Goal: Information Seeking & Learning: Learn about a topic

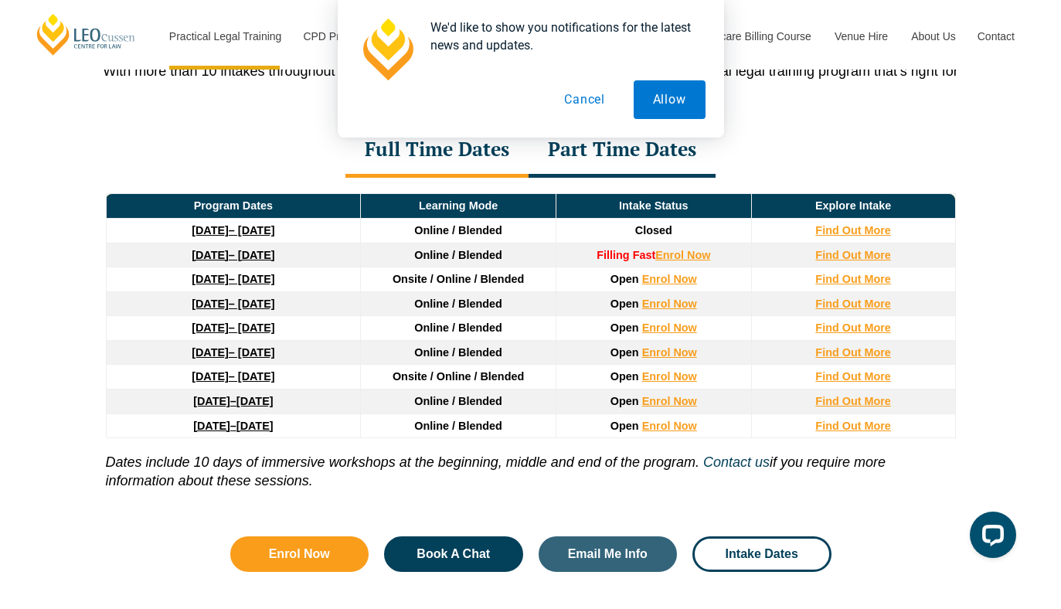
scroll to position [2078, 0]
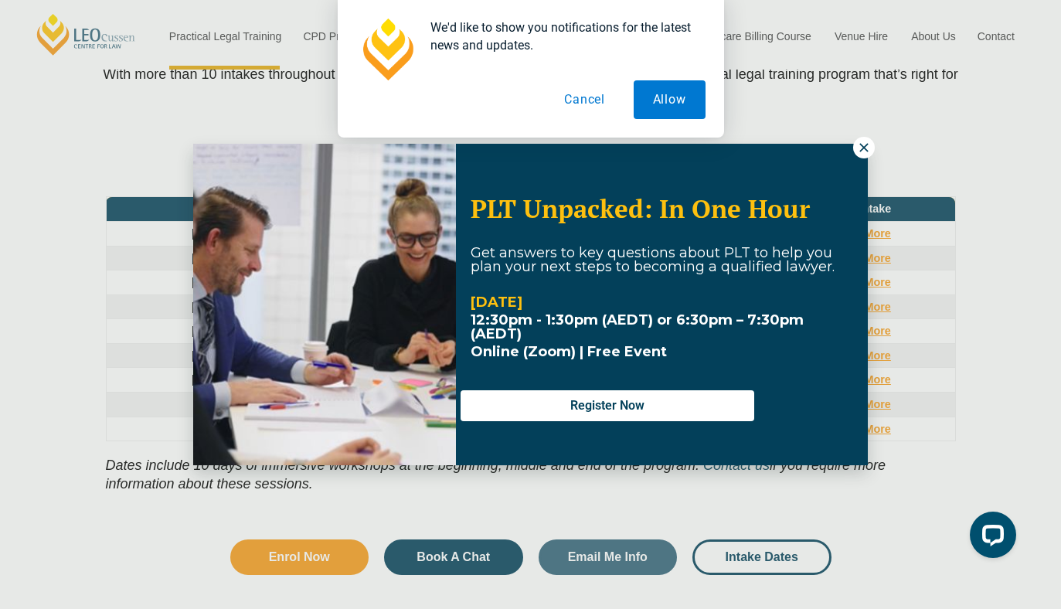
click at [861, 148] on icon at bounding box center [864, 148] width 14 height 14
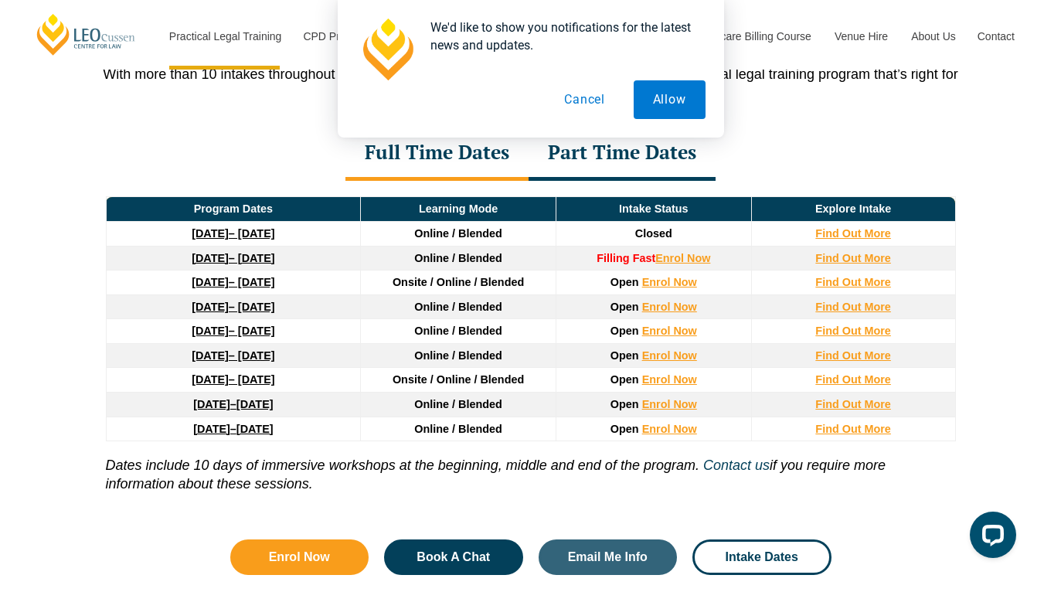
click at [576, 168] on div "Part Time Dates" at bounding box center [621, 154] width 187 height 54
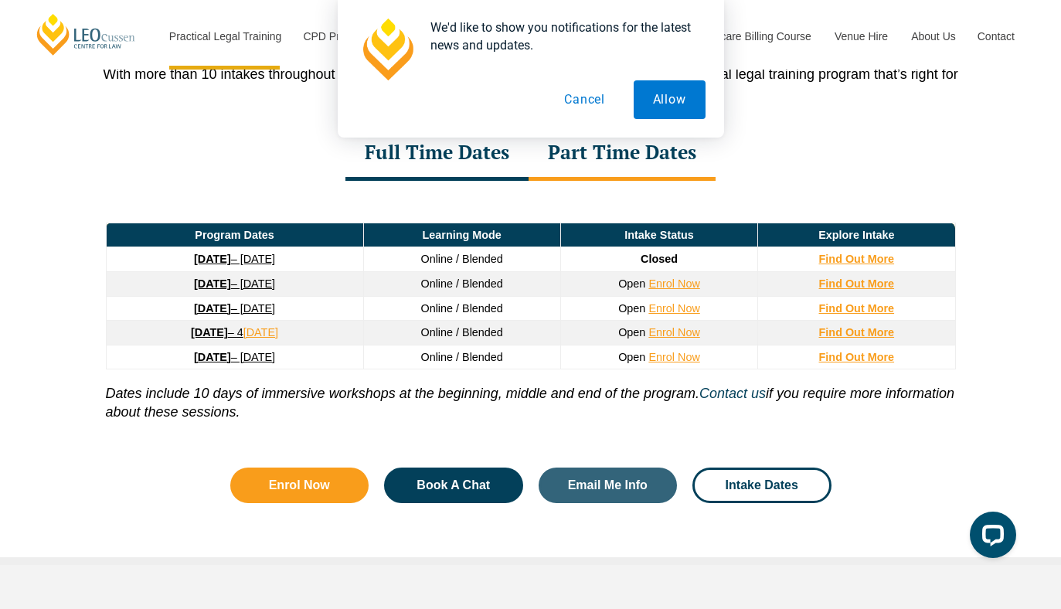
click at [496, 165] on div "Full Time Dates" at bounding box center [436, 154] width 183 height 54
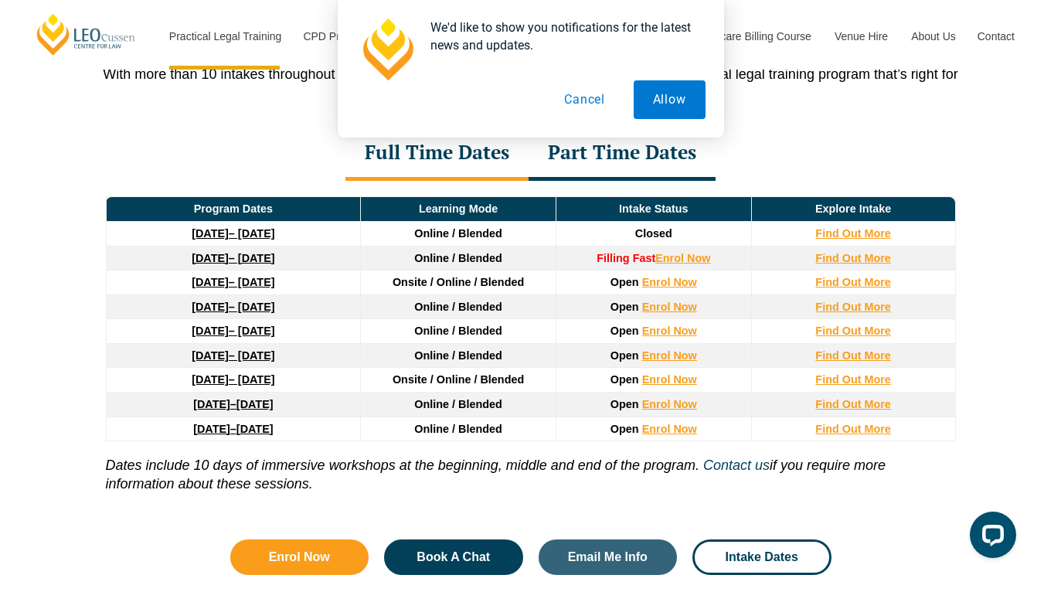
click at [192, 383] on strong "[DATE]" at bounding box center [210, 379] width 37 height 12
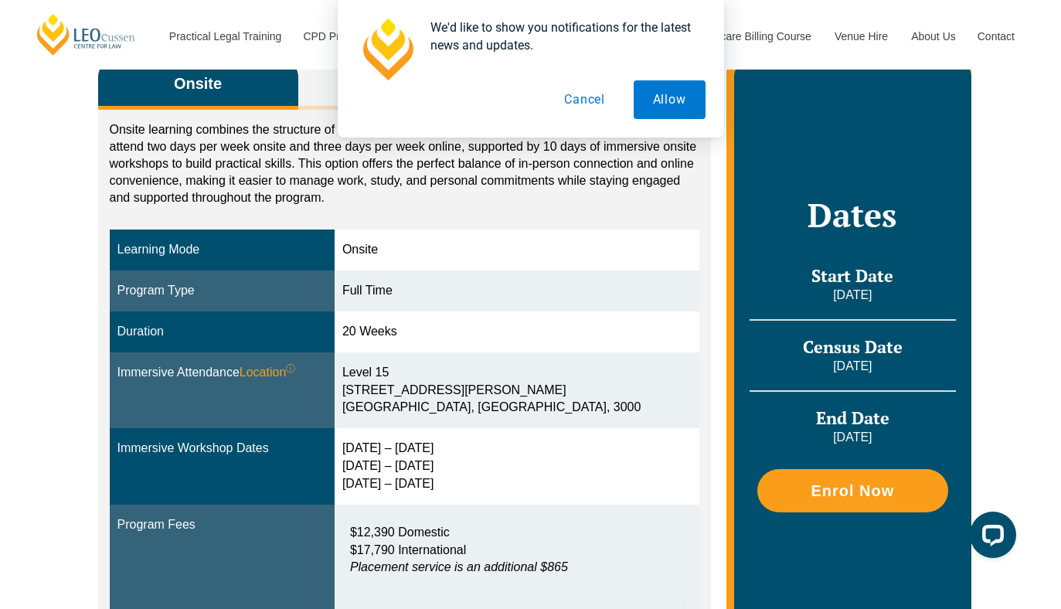
scroll to position [284, 0]
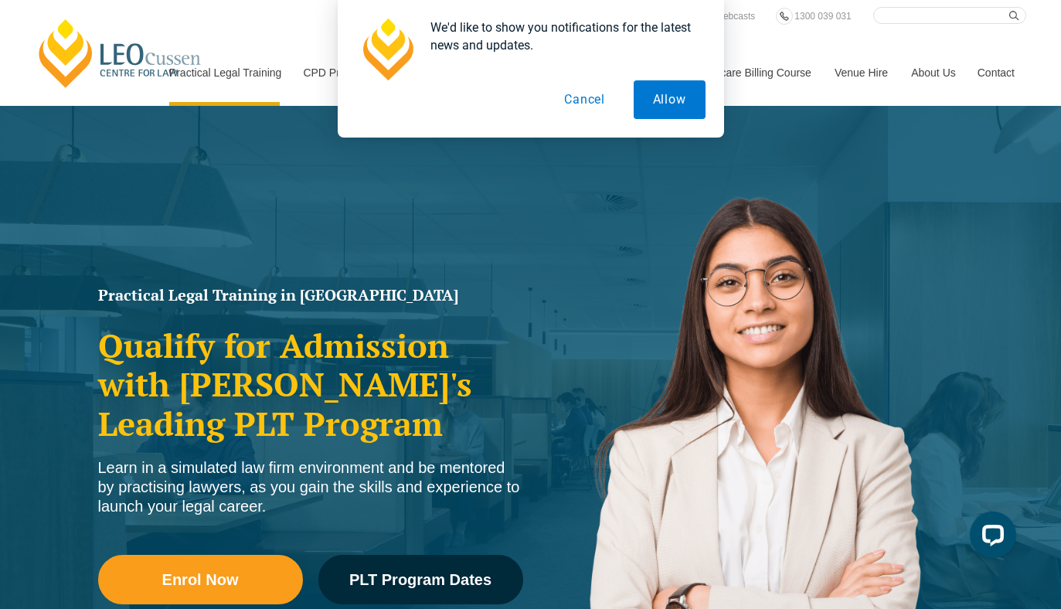
click at [590, 98] on button "Cancel" at bounding box center [585, 99] width 80 height 39
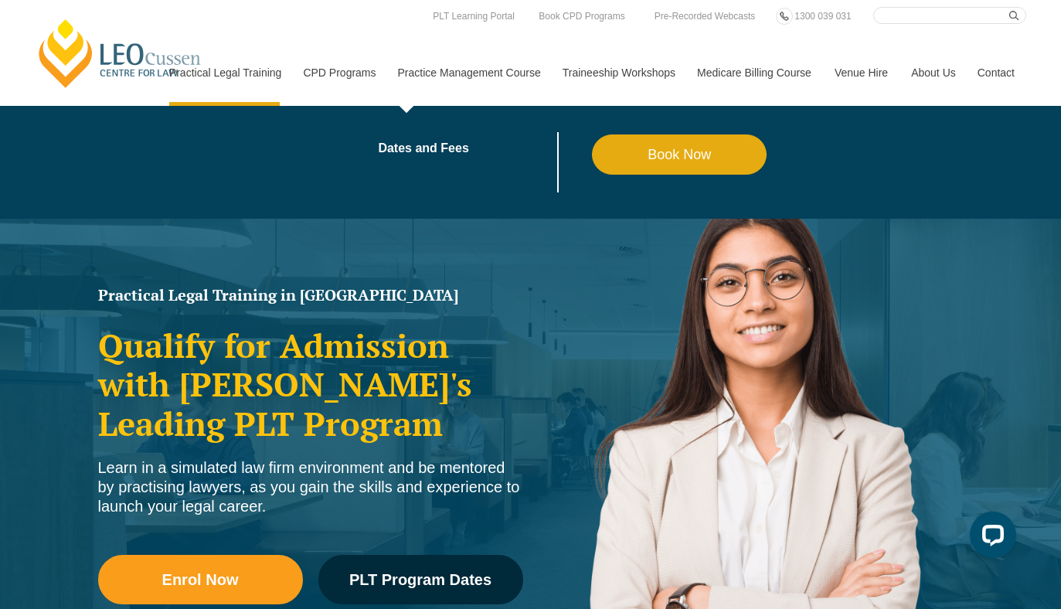
click at [497, 67] on link "Practice Management Course" at bounding box center [468, 72] width 165 height 66
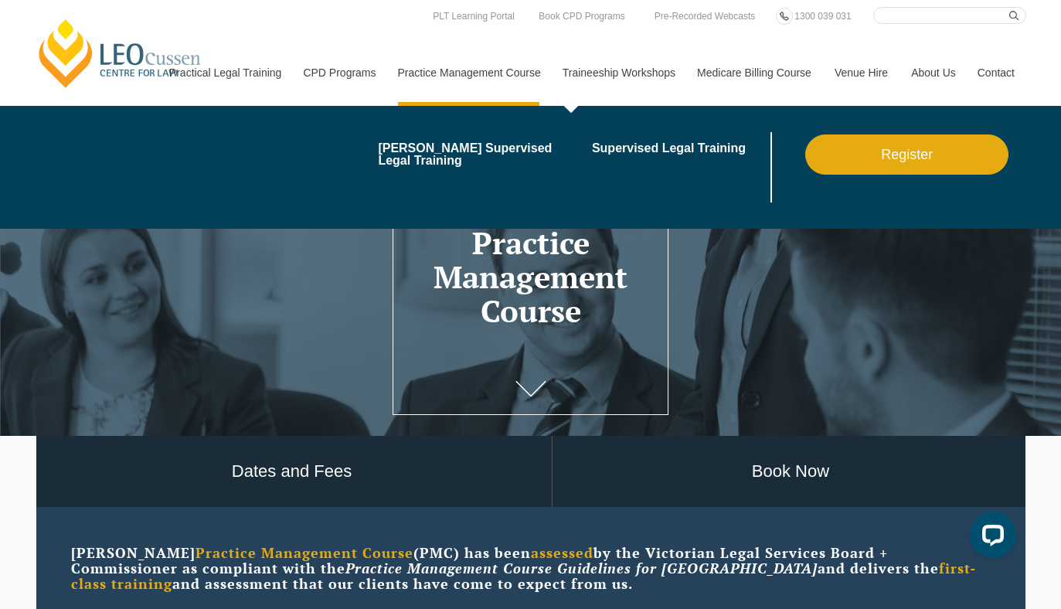
click at [608, 67] on link "Traineeship Workshops" at bounding box center [618, 72] width 134 height 66
